Goal: Go to known website: Access a specific website the user already knows

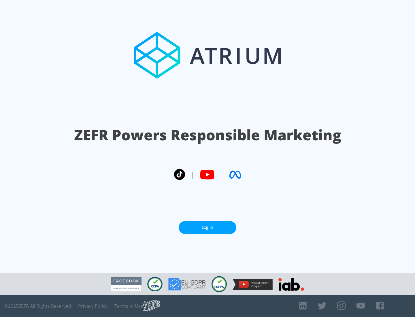
click at [208, 228] on link "Log In" at bounding box center [208, 227] width 58 height 13
